Goal: Register for event/course

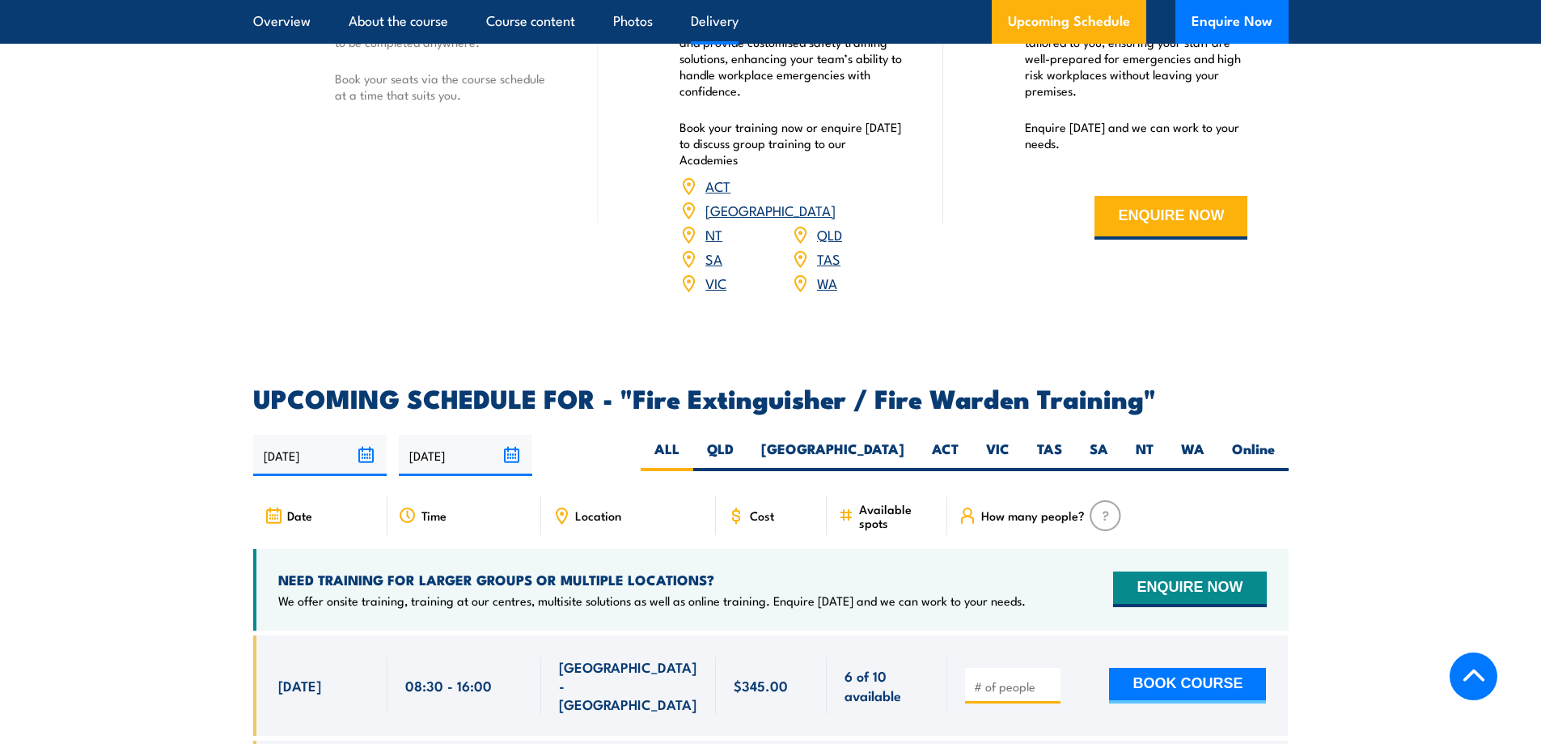
scroll to position [2292, 0]
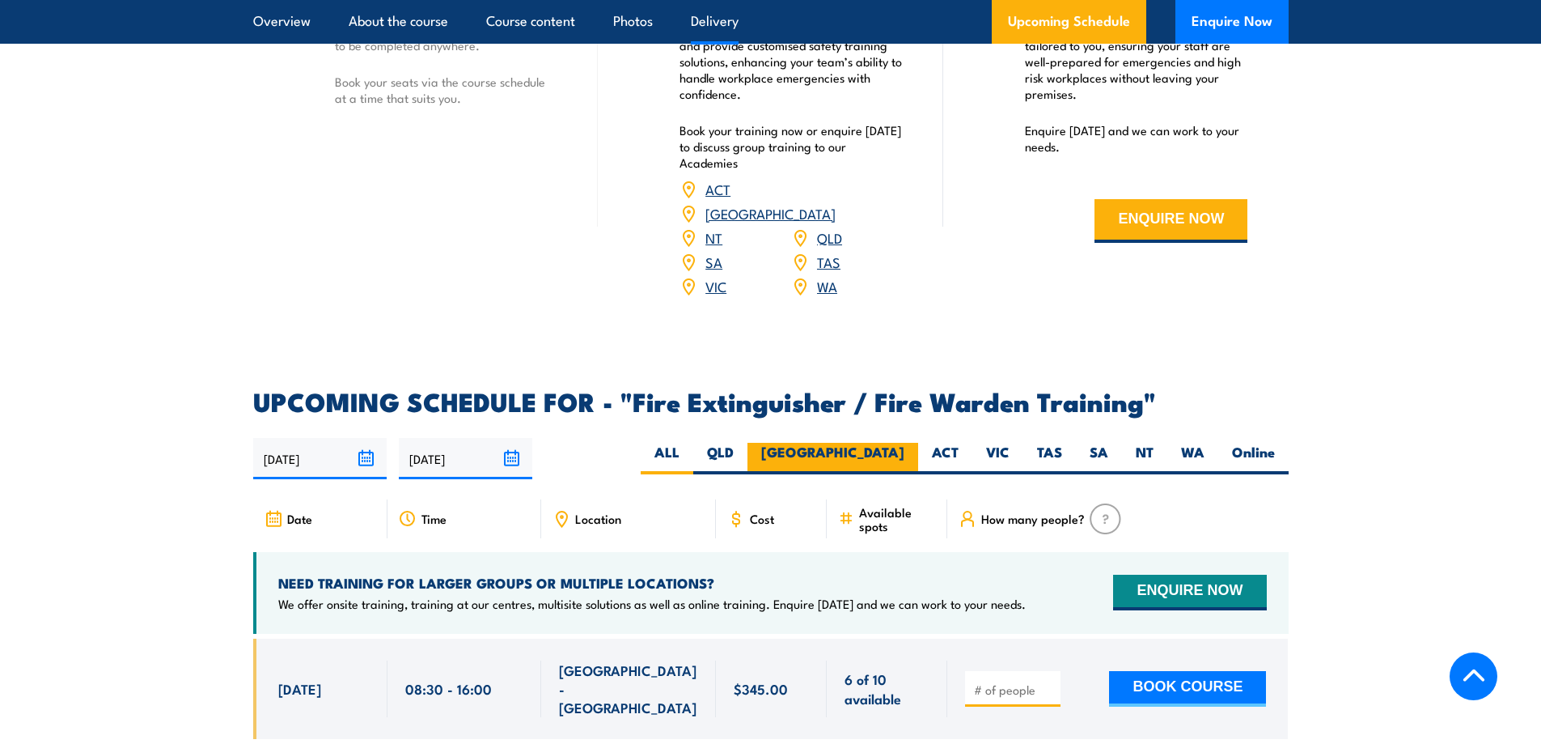
click at [895, 443] on label "[GEOGRAPHIC_DATA]" at bounding box center [833, 459] width 171 height 32
click at [905, 443] on input "[GEOGRAPHIC_DATA]" at bounding box center [910, 448] width 11 height 11
radio input "true"
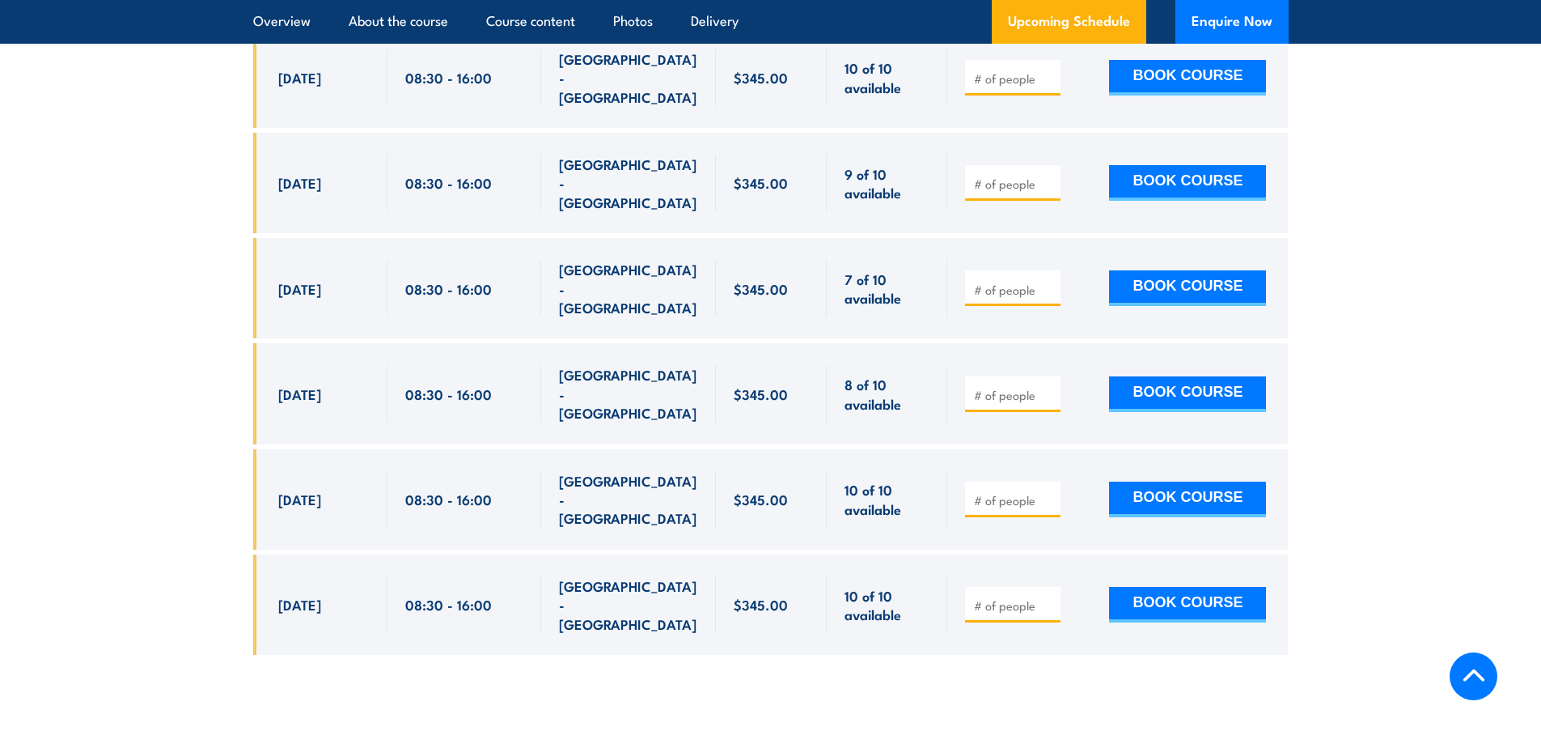
scroll to position [3062, 0]
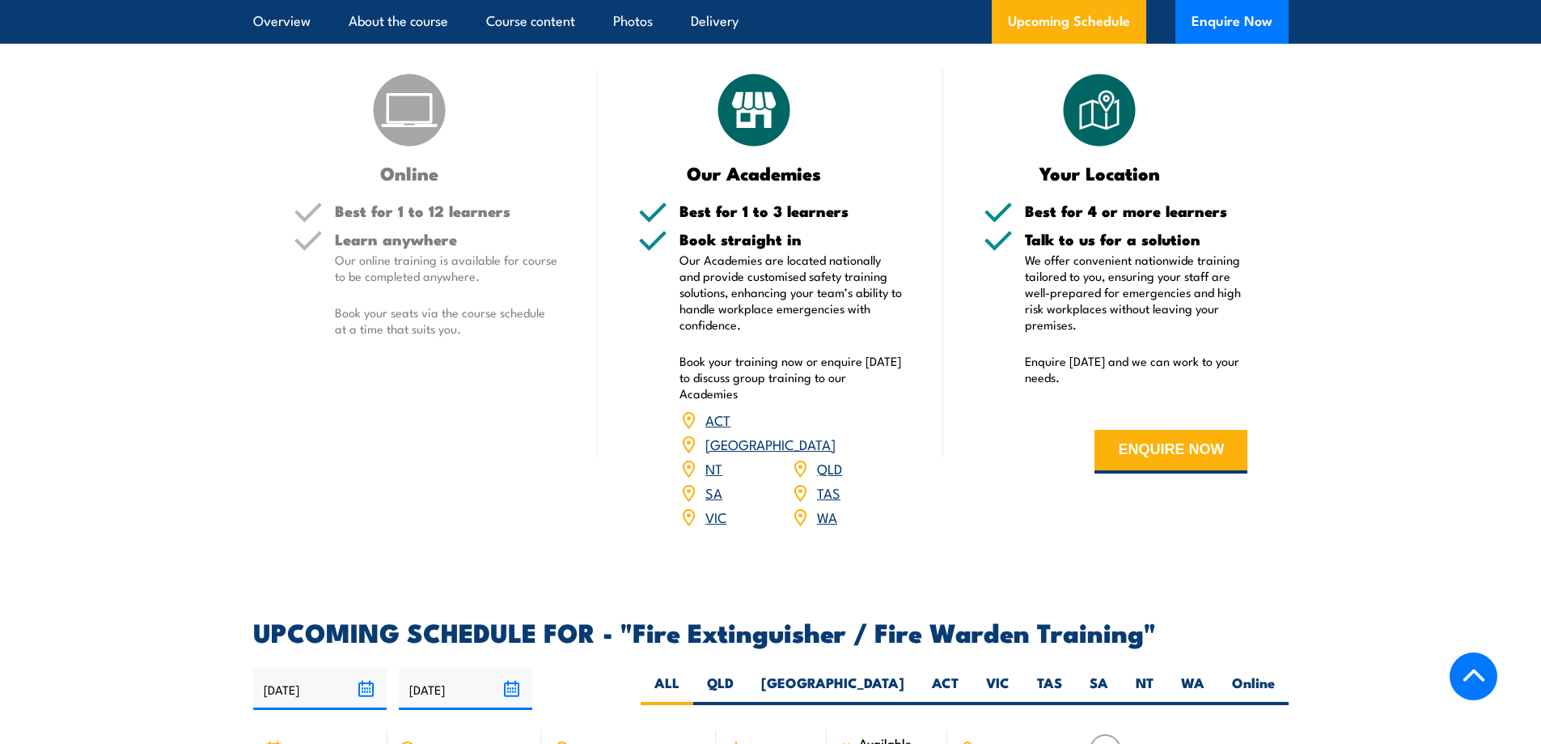
scroll to position [2292, 0]
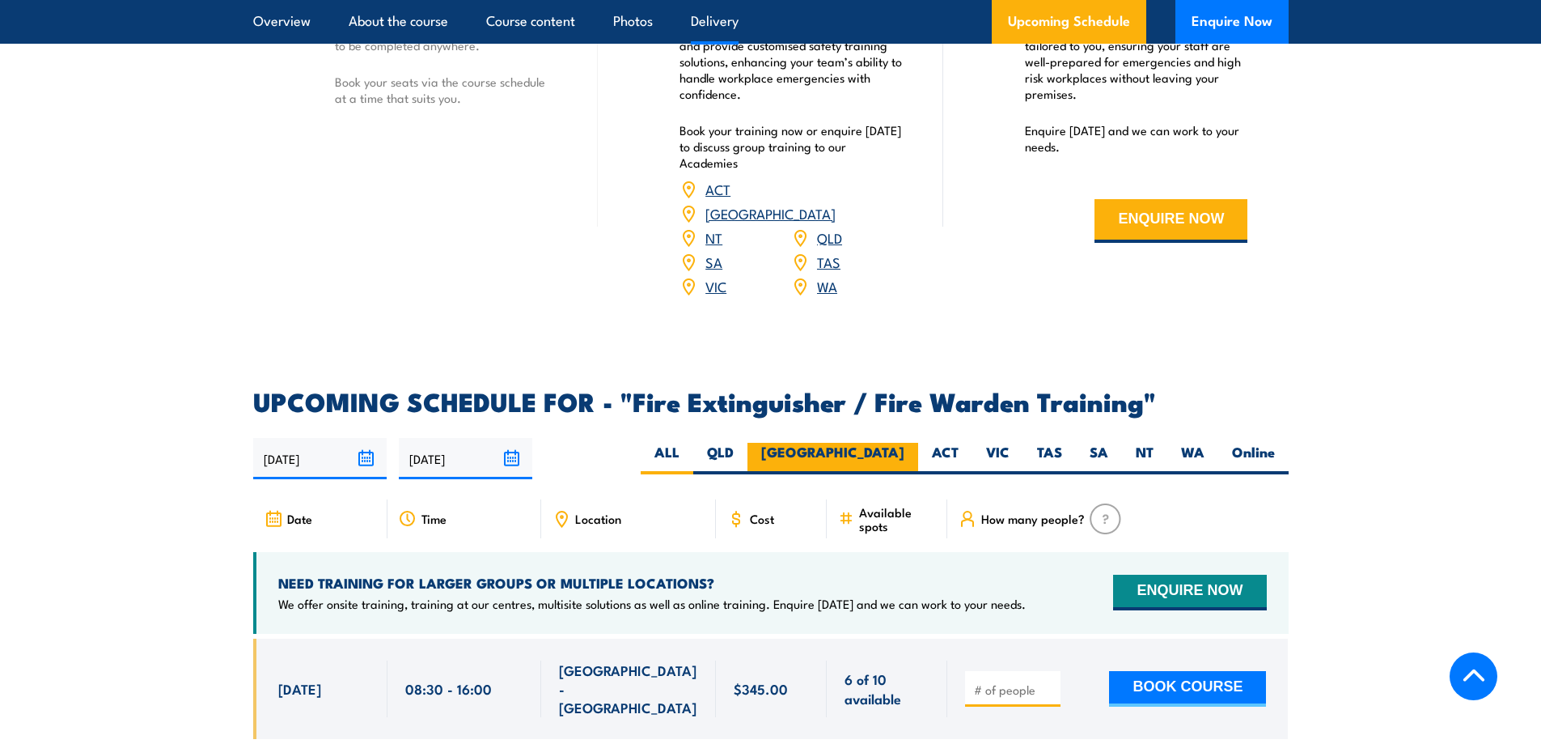
click at [871, 443] on label "[GEOGRAPHIC_DATA]" at bounding box center [833, 459] width 171 height 32
click at [905, 443] on input "[GEOGRAPHIC_DATA]" at bounding box center [910, 448] width 11 height 11
radio input "true"
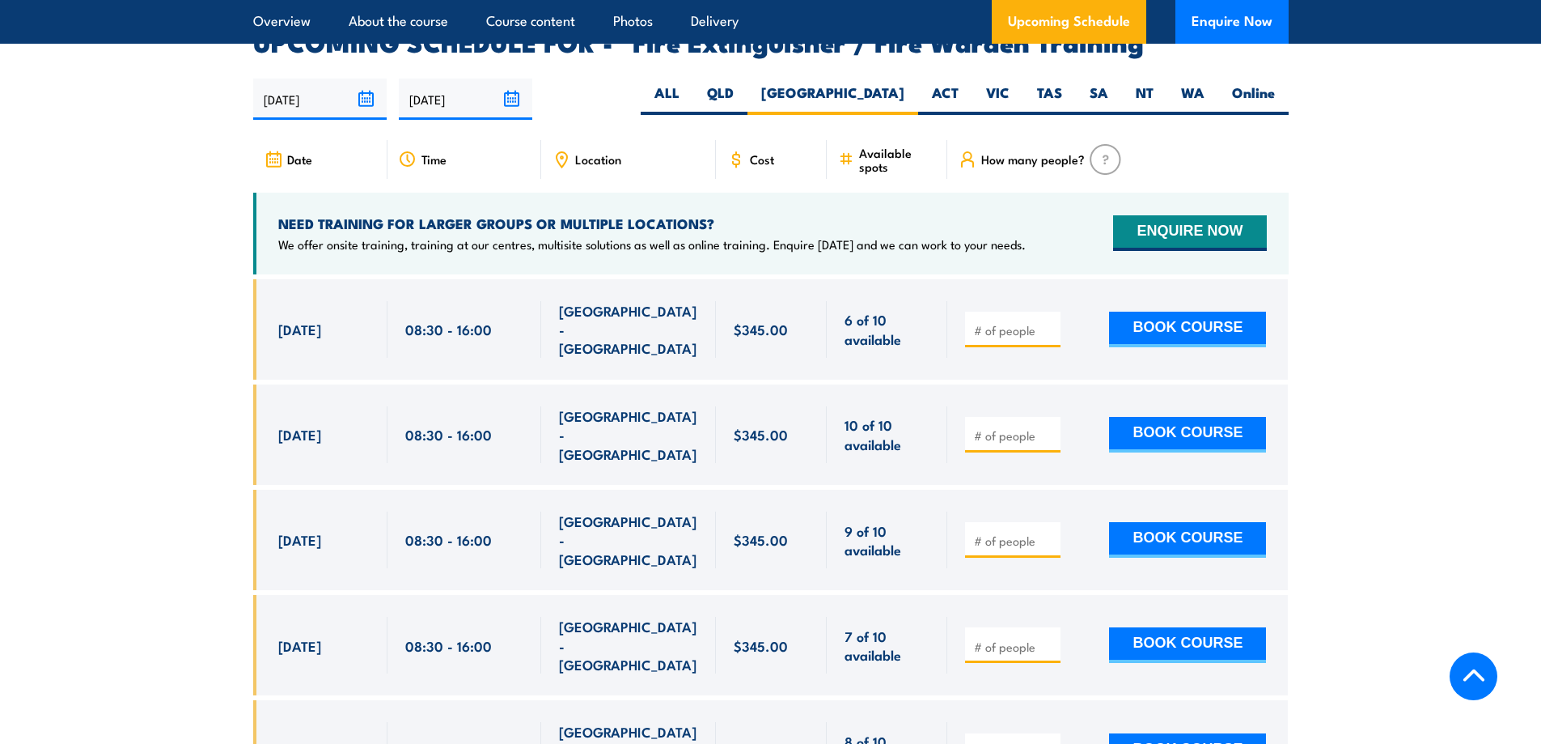
scroll to position [2657, 0]
